Goal: Task Accomplishment & Management: Complete application form

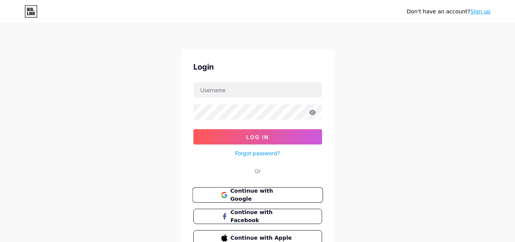
click at [242, 193] on span "Continue with Google" at bounding box center [262, 195] width 64 height 16
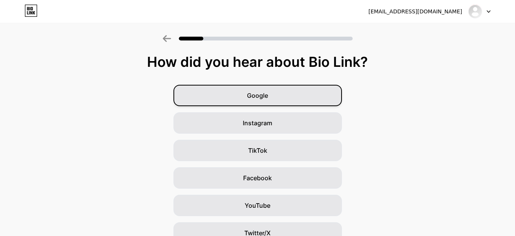
click at [290, 98] on div "Google" at bounding box center [257, 95] width 168 height 21
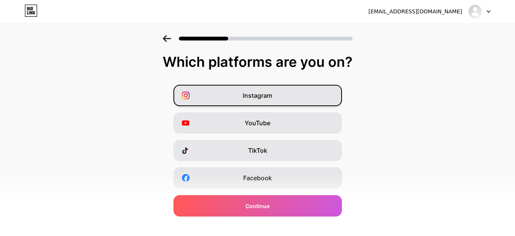
click at [263, 102] on div "Instagram" at bounding box center [257, 95] width 168 height 21
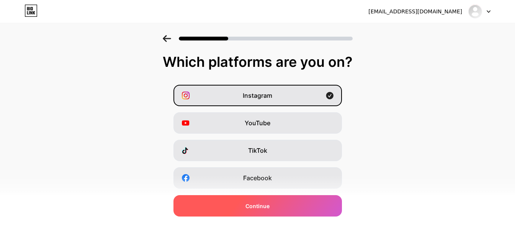
click at [257, 209] on span "Continue" at bounding box center [257, 206] width 24 height 8
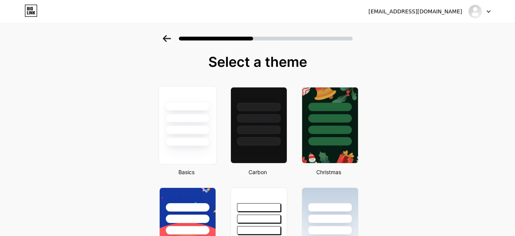
click at [188, 140] on div at bounding box center [187, 142] width 45 height 9
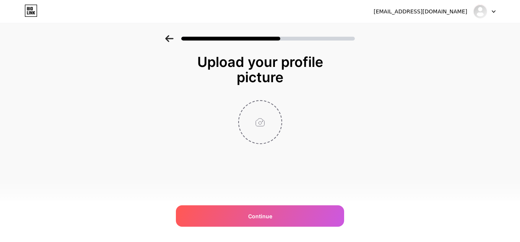
click at [260, 123] on input "file" at bounding box center [260, 122] width 42 height 42
type input "C:\fakepath\logo.png"
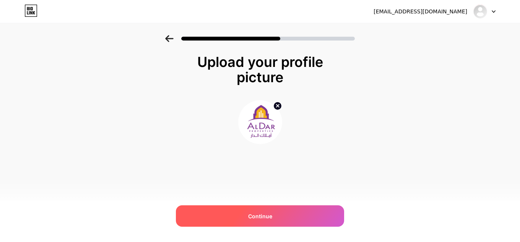
click at [260, 215] on span "Continue" at bounding box center [260, 216] width 24 height 8
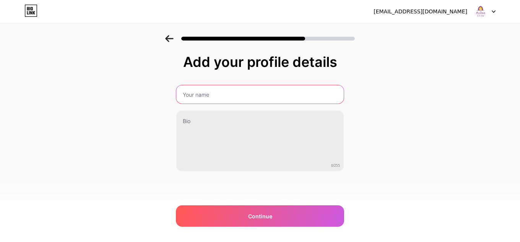
click at [216, 99] on input "text" at bounding box center [260, 94] width 168 height 18
drag, startPoint x: 197, startPoint y: 96, endPoint x: 197, endPoint y: 102, distance: 5.7
click at [197, 96] on input "text" at bounding box center [260, 94] width 168 height 18
paste input "AlDar Properties"
type input "AlDar Properties"
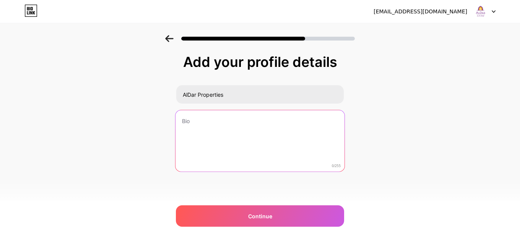
click at [193, 132] on textarea at bounding box center [260, 141] width 169 height 62
click at [190, 128] on textarea at bounding box center [260, 141] width 169 height 62
paste textarea "Welcome to AlDar Properties| the best affordable apartment for rent in [GEOGRAP…"
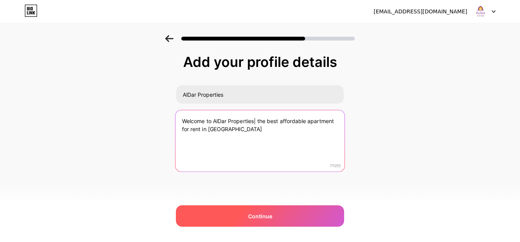
type textarea "Welcome to AlDar Properties| the best affordable apartment for rent in [GEOGRAP…"
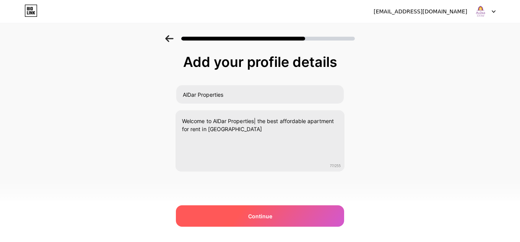
click at [264, 221] on div "Continue" at bounding box center [260, 215] width 168 height 21
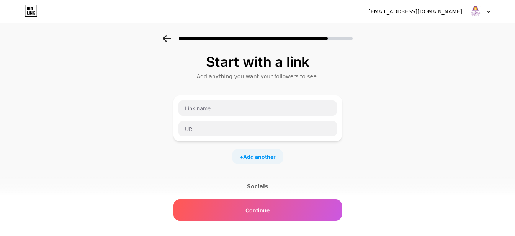
click at [259, 209] on span "Continue" at bounding box center [257, 211] width 24 height 8
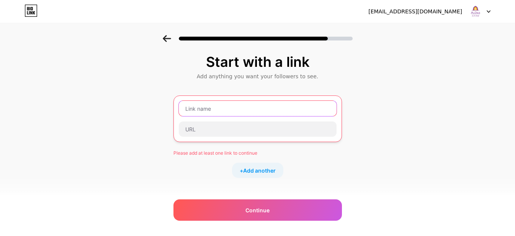
click at [235, 111] on input "text" at bounding box center [258, 108] width 158 height 15
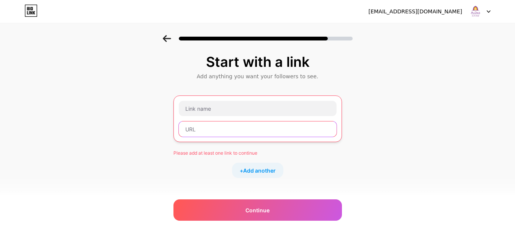
click at [206, 134] on input "text" at bounding box center [258, 129] width 158 height 15
paste input "[URL][DOMAIN_NAME]"
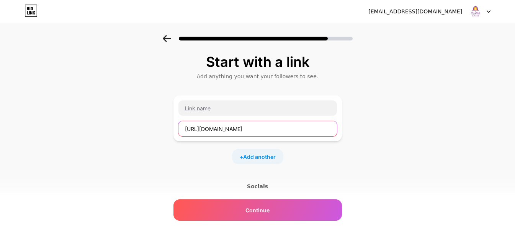
scroll to position [0, 32]
type input "[URL][DOMAIN_NAME]"
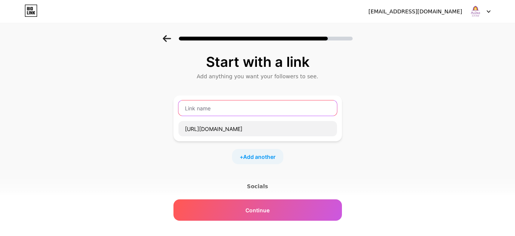
click at [210, 112] on input "text" at bounding box center [257, 108] width 158 height 15
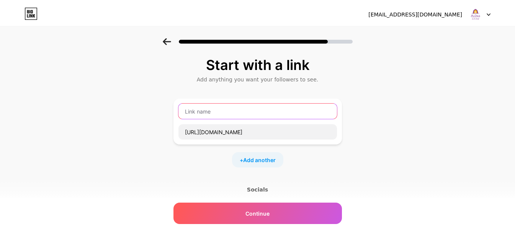
scroll to position [0, 0]
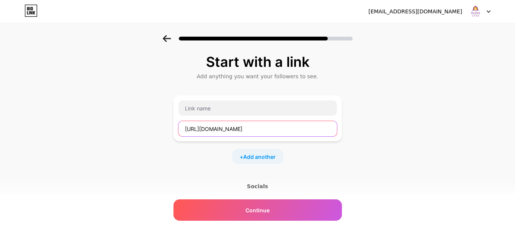
drag, startPoint x: 214, startPoint y: 128, endPoint x: 233, endPoint y: 128, distance: 19.1
click at [233, 128] on input "[URL][DOMAIN_NAME]" at bounding box center [257, 128] width 158 height 15
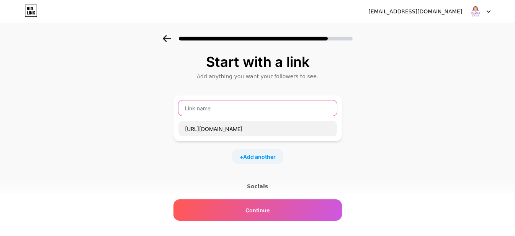
click at [210, 107] on input "text" at bounding box center [257, 108] width 158 height 15
paste input "linkedin"
type input "linkedin"
click at [386, 139] on div "Start with a link Add anything you want your followers to see. linkedin [URL][D…" at bounding box center [257, 169] width 515 height 269
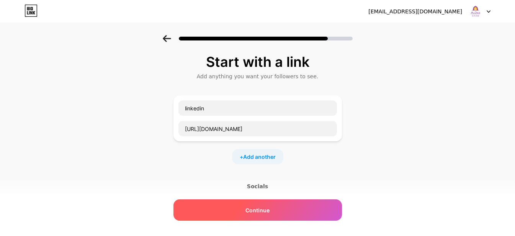
click at [251, 213] on span "Continue" at bounding box center [257, 211] width 24 height 8
click at [269, 208] on span "Continue" at bounding box center [257, 211] width 24 height 8
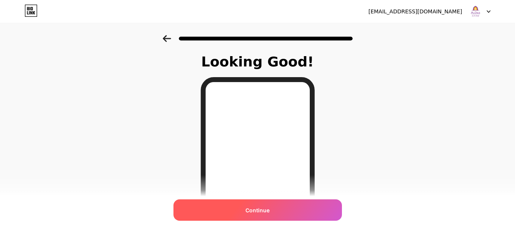
click at [263, 213] on span "Continue" at bounding box center [257, 211] width 24 height 8
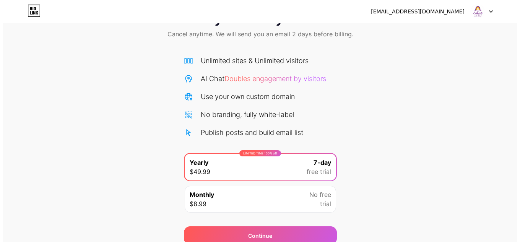
scroll to position [66, 0]
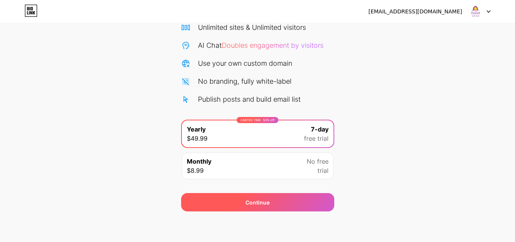
click at [244, 210] on div "Continue" at bounding box center [257, 202] width 153 height 18
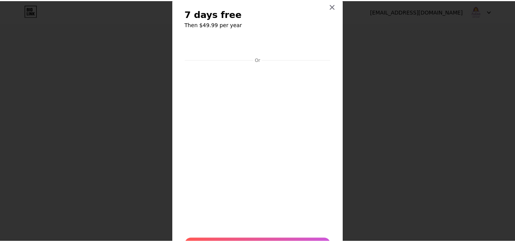
scroll to position [0, 0]
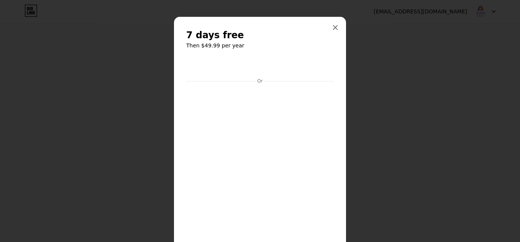
click at [329, 34] on h2 "7 days free" at bounding box center [260, 35] width 148 height 12
click at [329, 29] on div at bounding box center [336, 28] width 14 height 14
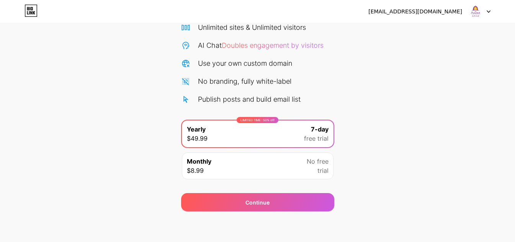
click at [484, 13] on div at bounding box center [479, 12] width 22 height 14
click at [405, 19] on div "[EMAIL_ADDRESS][DOMAIN_NAME] Logout" at bounding box center [257, 11] width 515 height 23
click at [405, 13] on div "[EMAIL_ADDRESS][DOMAIN_NAME]" at bounding box center [415, 12] width 94 height 8
click at [407, 14] on div "[EMAIL_ADDRESS][DOMAIN_NAME]" at bounding box center [415, 12] width 94 height 8
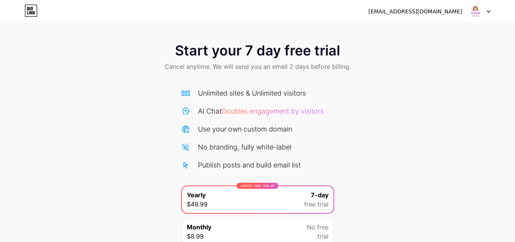
click at [32, 11] on icon at bounding box center [31, 12] width 2 height 3
